Goal: Contribute content: Add original content to the website for others to see

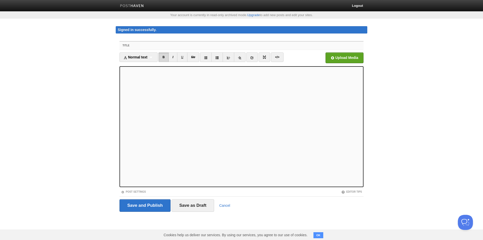
click at [198, 44] on input "Title" at bounding box center [252, 46] width 224 height 8
paste input "Odkryj Świat Zdrowia i Urody na Nowoczesnej Polskiej Platformie"
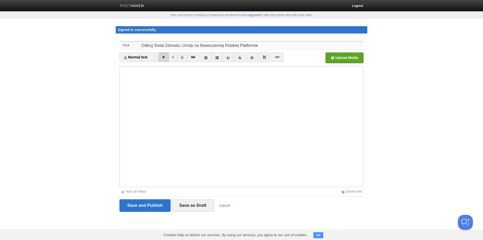
type input "Odkryj Świat Zdrowia i Urody na Nowoczesnej Polskiej Platformie"
click at [60, 173] on body "Logout Your account is currently in read-only archived mode. Upgrade to add new…" at bounding box center [241, 115] width 483 height 230
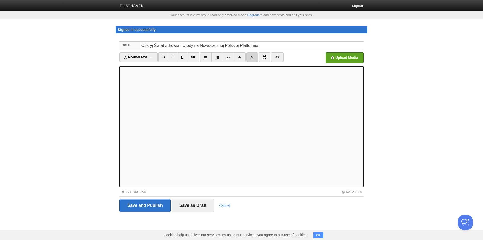
click at [254, 57] on icon at bounding box center [252, 58] width 4 height 4
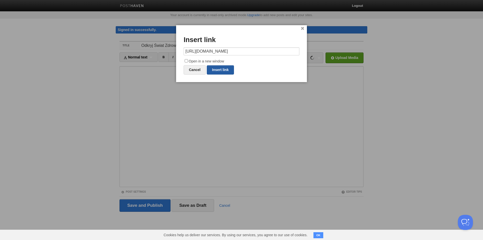
click at [218, 69] on link "Insert link" at bounding box center [220, 69] width 27 height 9
type input "https://"
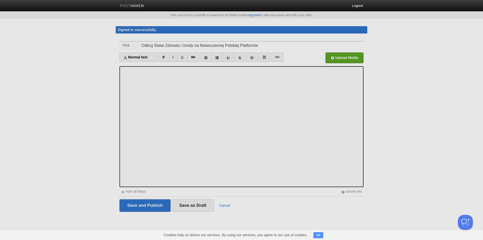
click at [148, 203] on body "Logout Your account is currently in read-only archived mode. Upgrade to add new…" at bounding box center [241, 115] width 483 height 230
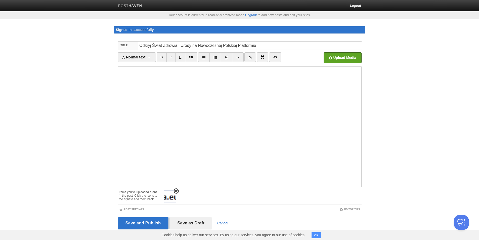
click at [178, 189] on link at bounding box center [176, 190] width 5 height 5
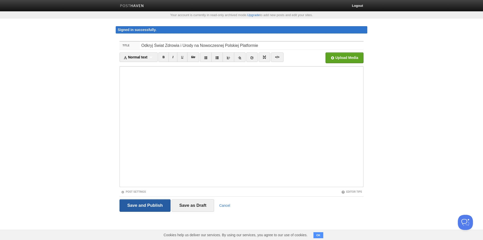
click at [142, 204] on input "Save and Publish" at bounding box center [145, 205] width 51 height 13
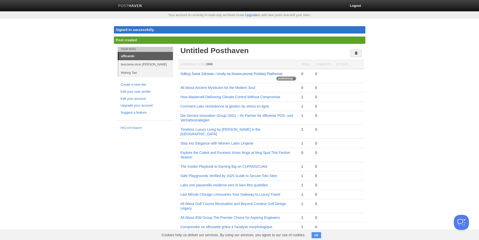
click at [231, 73] on link "Odkryj Świat Zdrowia i Urody na Nowoczesnej Polskiej Platformie" at bounding box center [232, 74] width 102 height 4
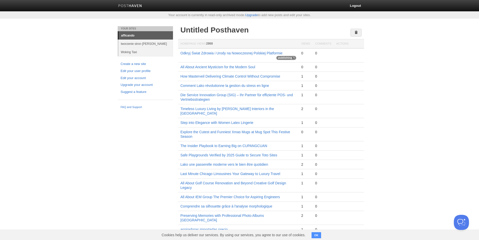
click at [340, 53] on td at bounding box center [349, 55] width 30 height 14
click at [253, 53] on link "Odkryj Świat Zdrowia i Urody na Nowoczesnej Polskiej Platformie" at bounding box center [232, 53] width 102 height 4
